Goal: Find specific page/section: Find specific page/section

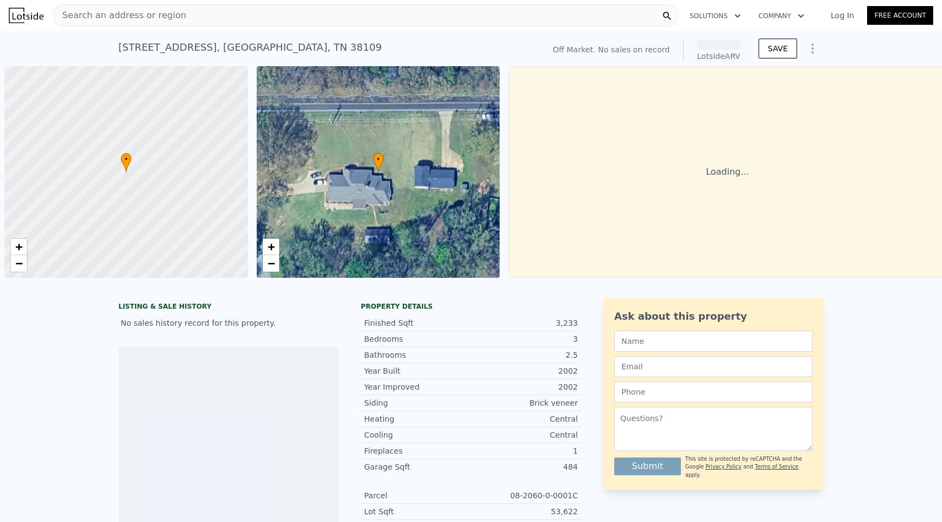
scroll to position [0, 4]
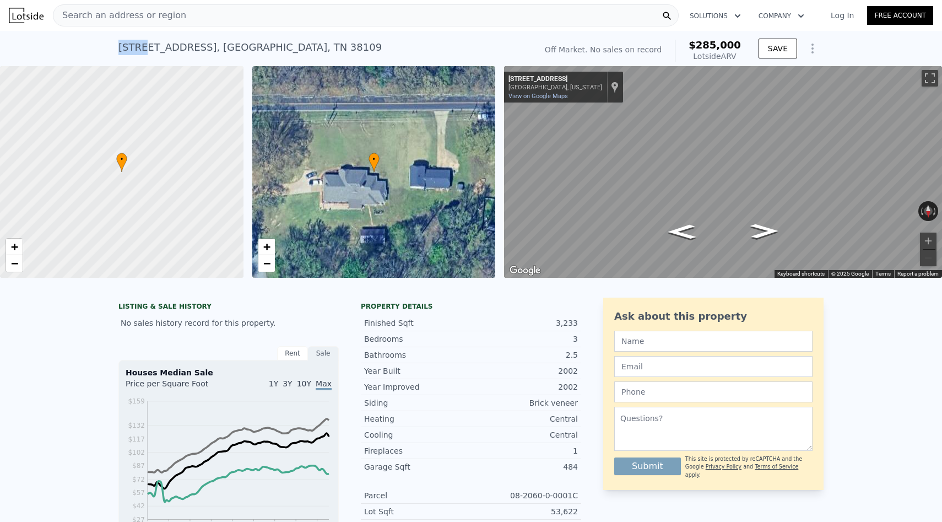
drag, startPoint x: 120, startPoint y: 48, endPoint x: 144, endPoint y: 47, distance: 24.3
click at [144, 47] on div "[STREET_ADDRESS]" at bounding box center [249, 47] width 263 height 15
click at [461, 239] on div "• + − • + − ← Move left → Move right ↑ Move up ↓ Move down + Zoom in - Zoom out…" at bounding box center [471, 172] width 942 height 212
click at [304, 19] on div "Search an address or region" at bounding box center [366, 15] width 626 height 22
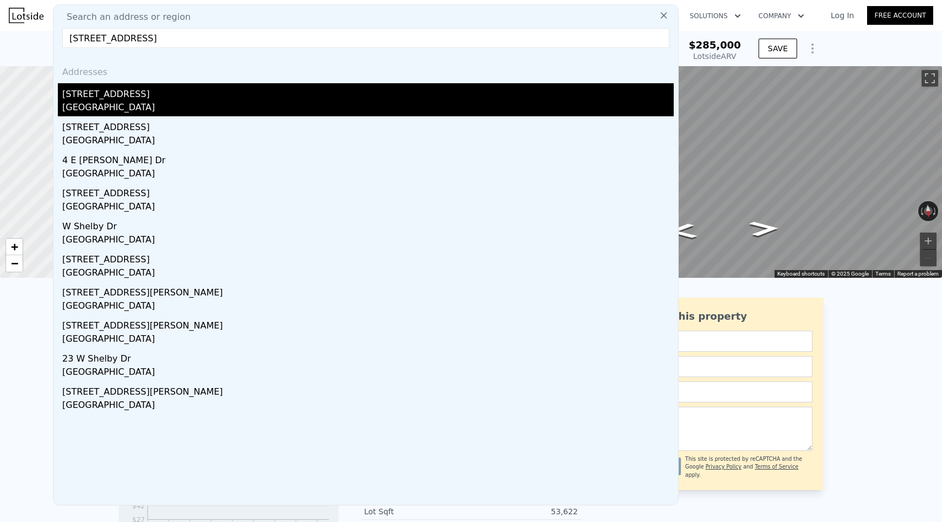
type input "[STREET_ADDRESS]"
click at [185, 101] on div "[GEOGRAPHIC_DATA]" at bounding box center [368, 108] width 612 height 15
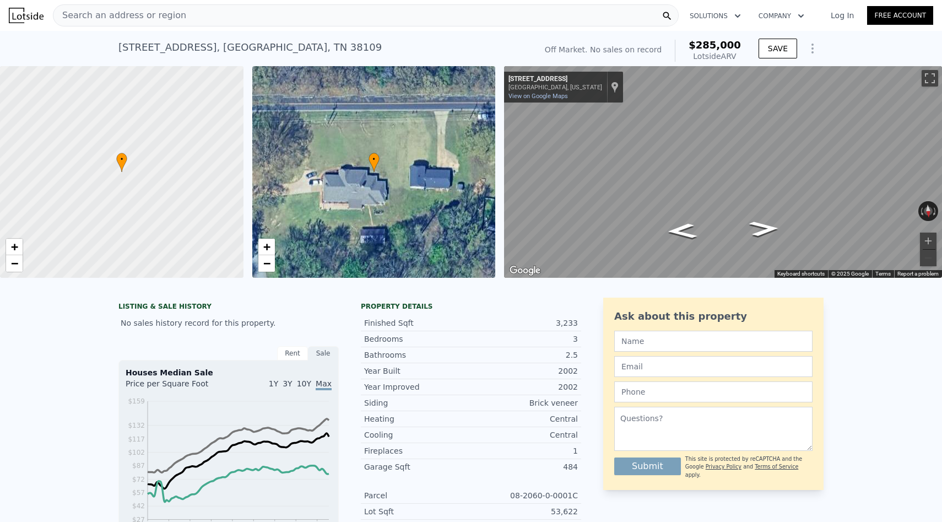
click at [281, 24] on div "Search an address or region" at bounding box center [366, 15] width 626 height 22
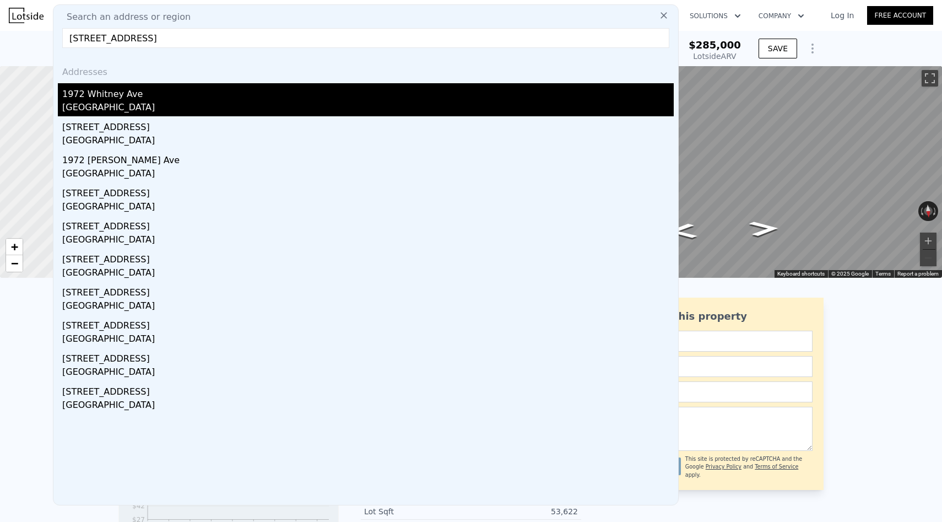
type input "[STREET_ADDRESS]"
click at [211, 95] on div "1972 Whitney Ave" at bounding box center [368, 92] width 612 height 18
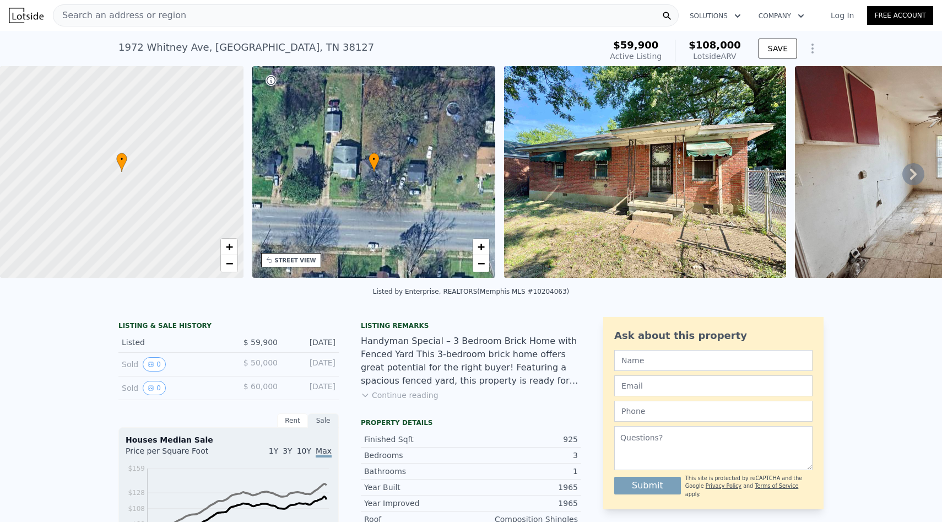
click at [915, 175] on icon at bounding box center [914, 174] width 22 height 22
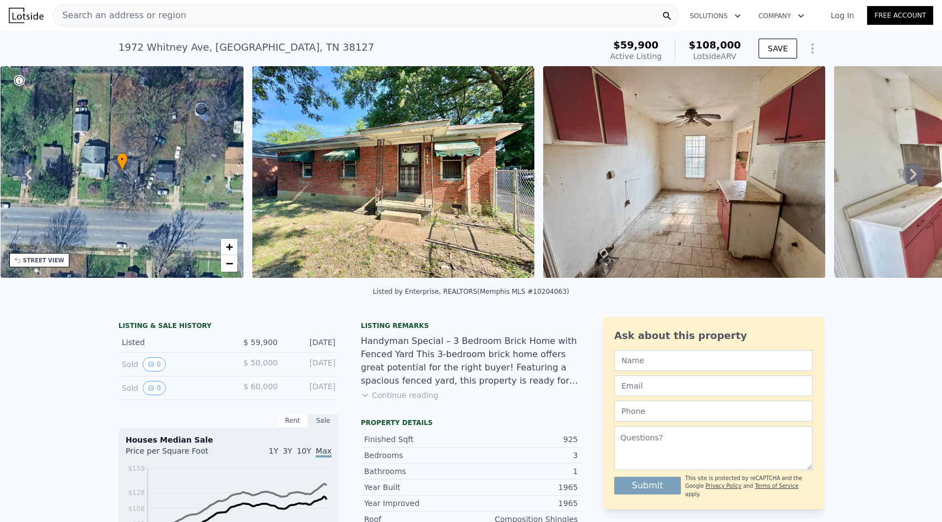
click at [915, 175] on icon at bounding box center [914, 174] width 22 height 22
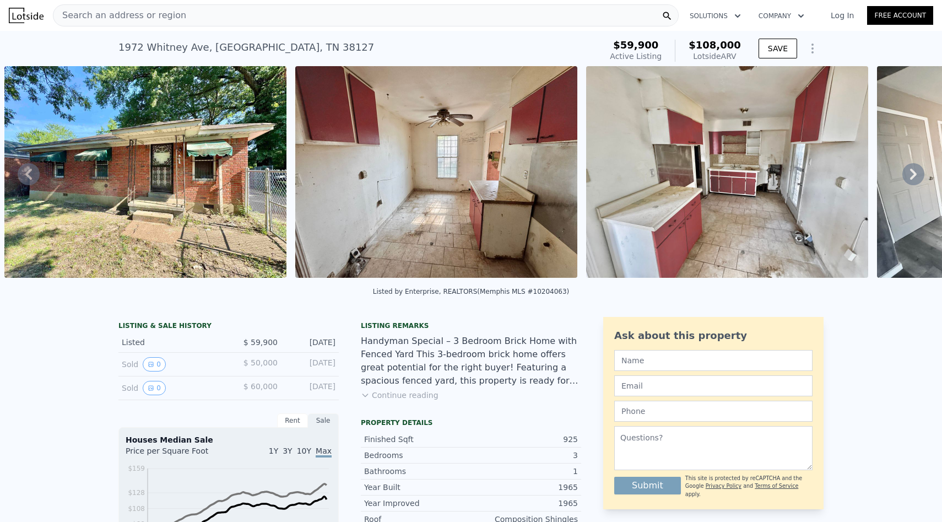
click at [915, 175] on icon at bounding box center [914, 174] width 22 height 22
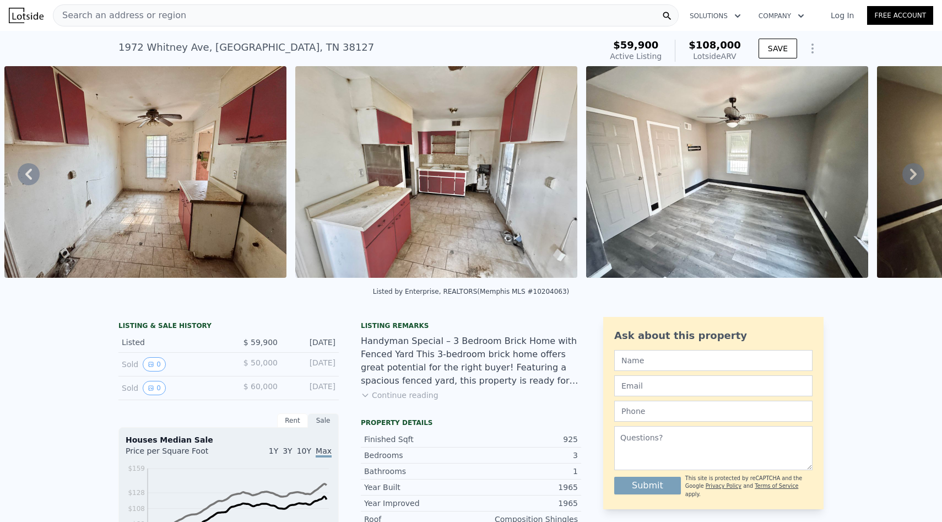
click at [915, 175] on icon at bounding box center [914, 174] width 22 height 22
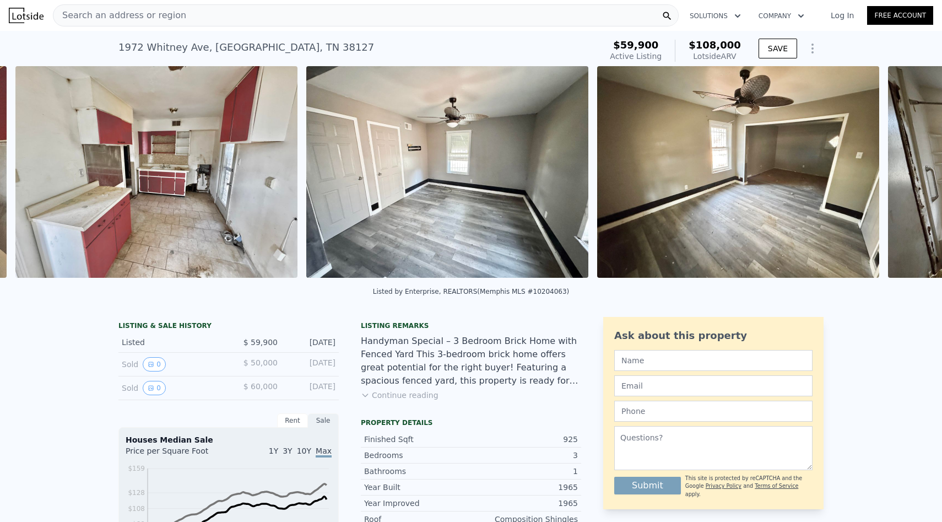
scroll to position [0, 1086]
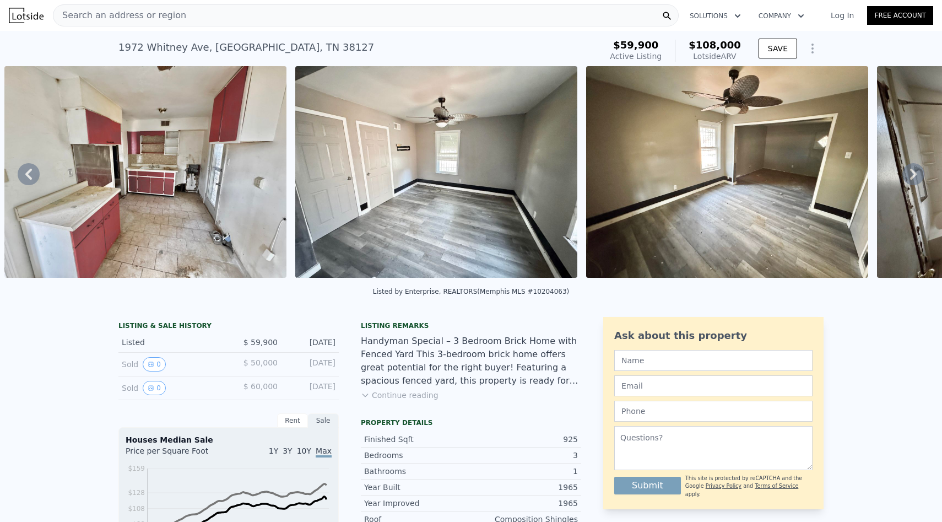
click at [915, 175] on icon at bounding box center [914, 174] width 22 height 22
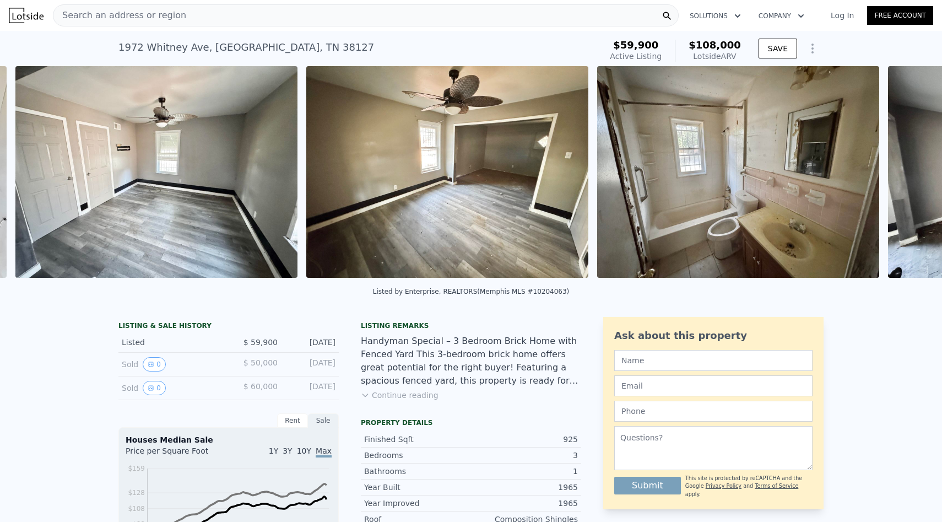
scroll to position [0, 1377]
